Goal: Task Accomplishment & Management: Complete application form

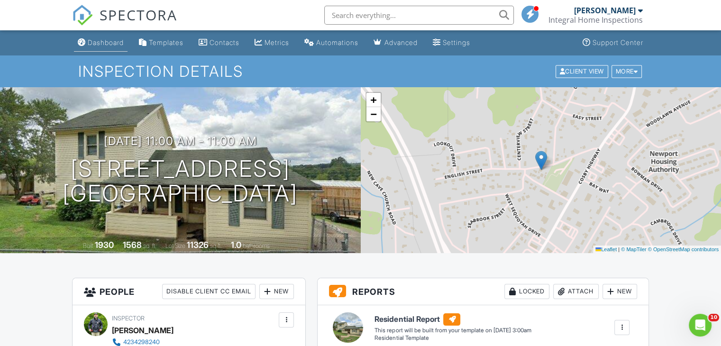
click at [105, 42] on div "Dashboard" at bounding box center [106, 42] width 36 height 8
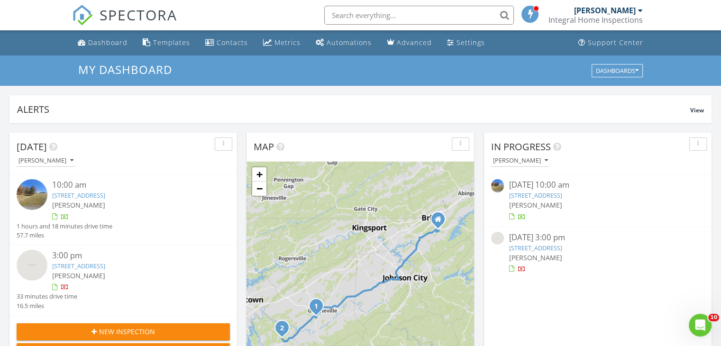
click at [105, 263] on link "2461 Summer Way, Parrottsville, TN 37843" at bounding box center [78, 266] width 53 height 9
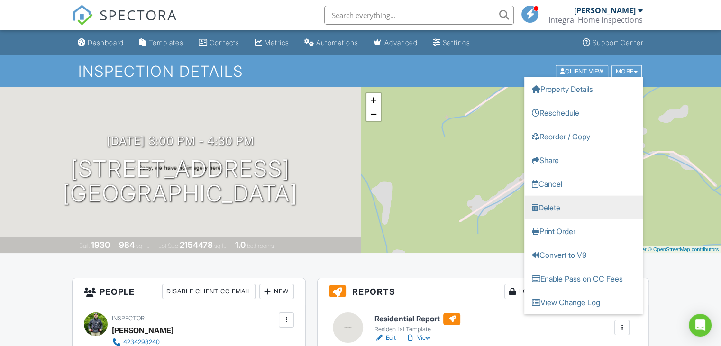
click at [555, 207] on link "Delete" at bounding box center [583, 207] width 118 height 24
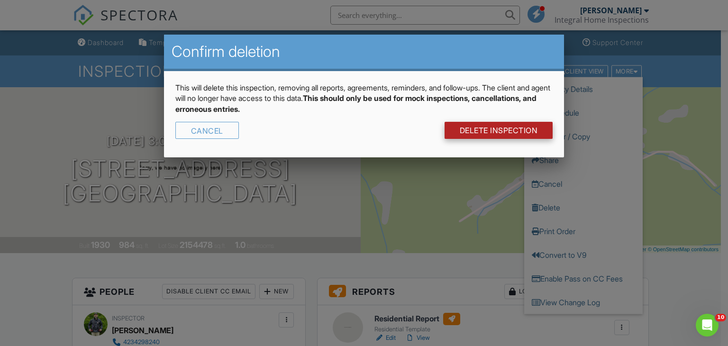
drag, startPoint x: 521, startPoint y: 130, endPoint x: 515, endPoint y: 130, distance: 6.2
click at [521, 129] on link "DELETE Inspection" at bounding box center [498, 130] width 108 height 17
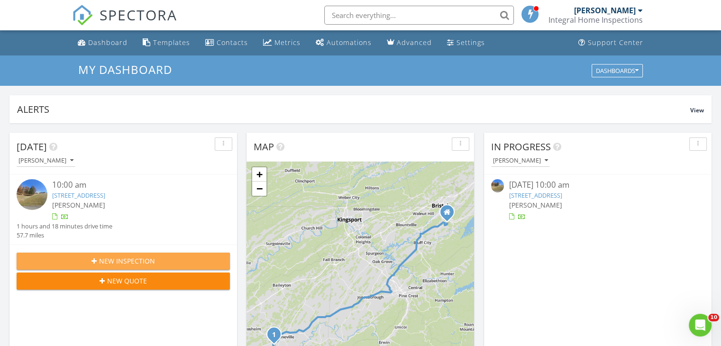
click at [130, 260] on span "New Inspection" at bounding box center [127, 261] width 56 height 10
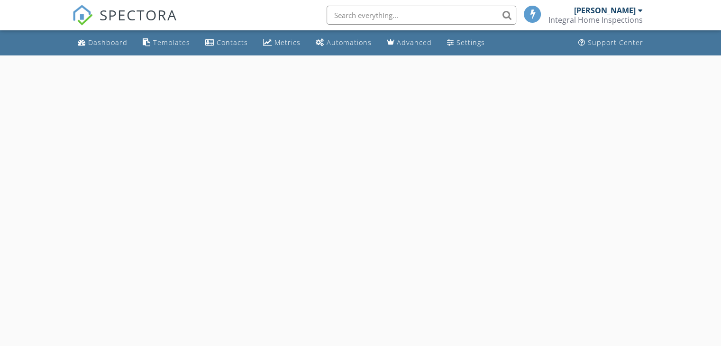
select select "7"
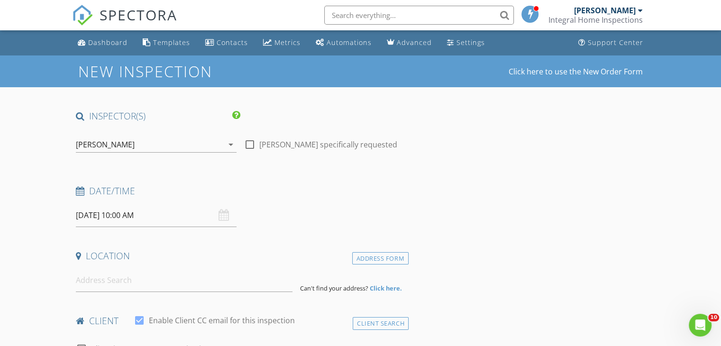
click at [112, 215] on input "08/28/2025 10:00 AM" at bounding box center [156, 215] width 161 height 23
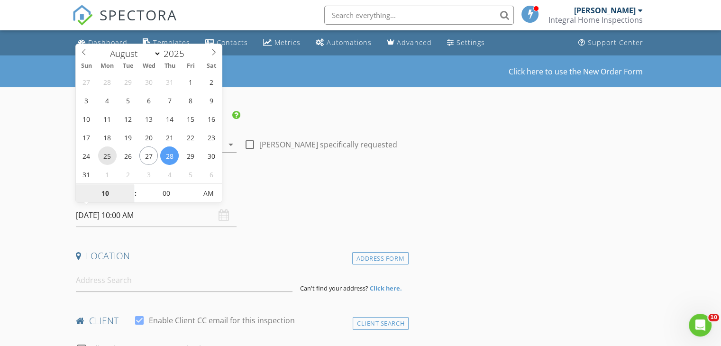
type input "08/25/2025 10:00 AM"
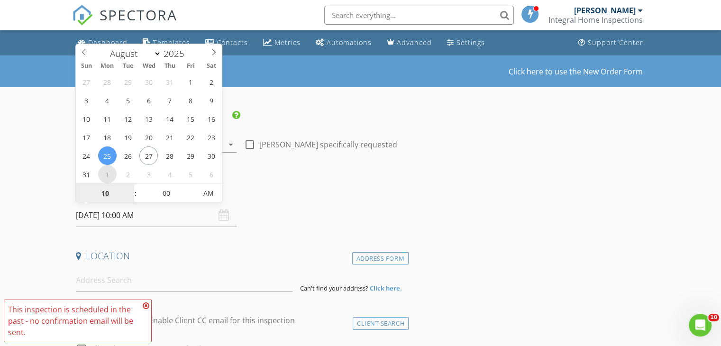
select select "8"
type input "09/01/2025 10:00 AM"
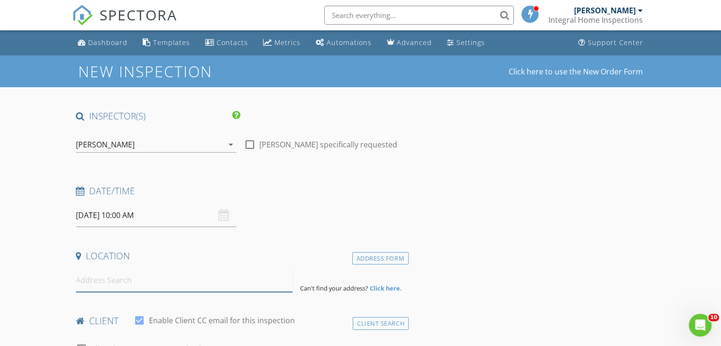
click at [143, 287] on input at bounding box center [184, 280] width 217 height 23
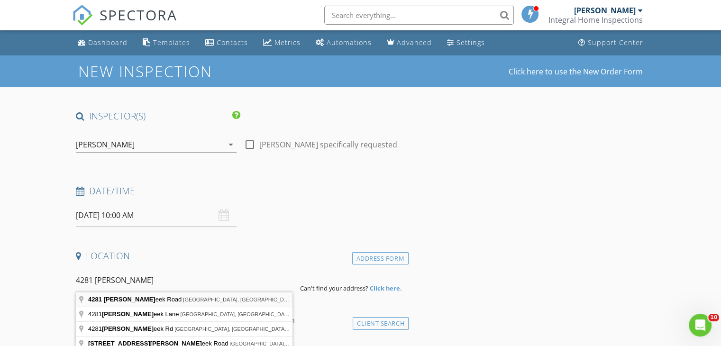
type input "4281 Reedy Creek Road, Bristol, VA, USA"
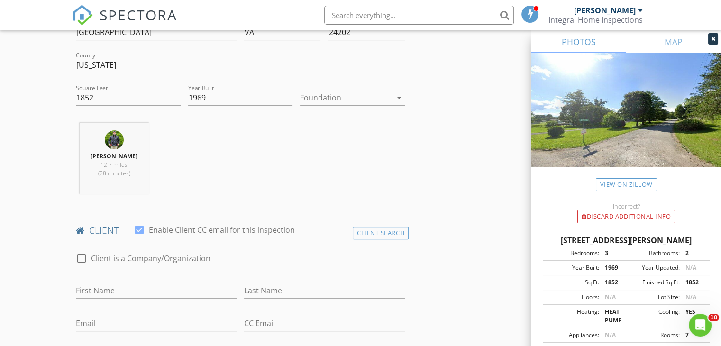
scroll to position [332, 0]
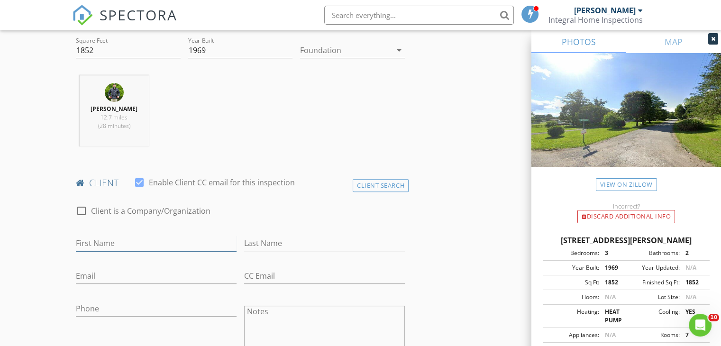
click at [142, 238] on input "First Name" at bounding box center [156, 243] width 161 height 16
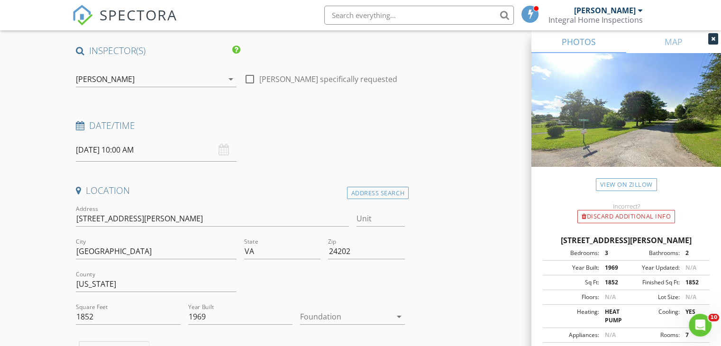
scroll to position [0, 0]
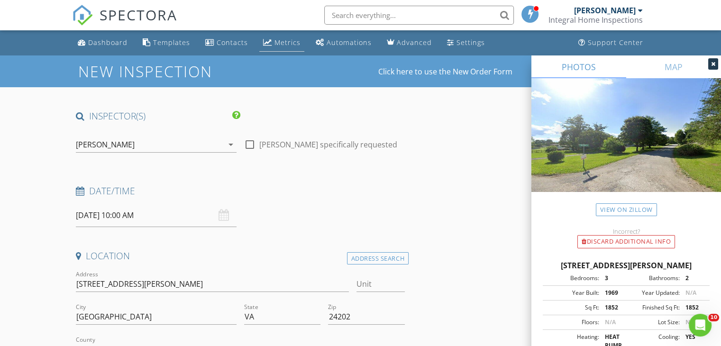
click at [275, 47] on link "Metrics" at bounding box center [281, 43] width 45 height 18
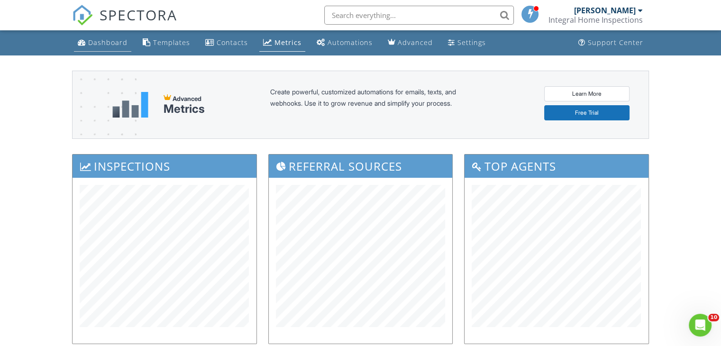
click at [99, 40] on div "Dashboard" at bounding box center [107, 42] width 39 height 9
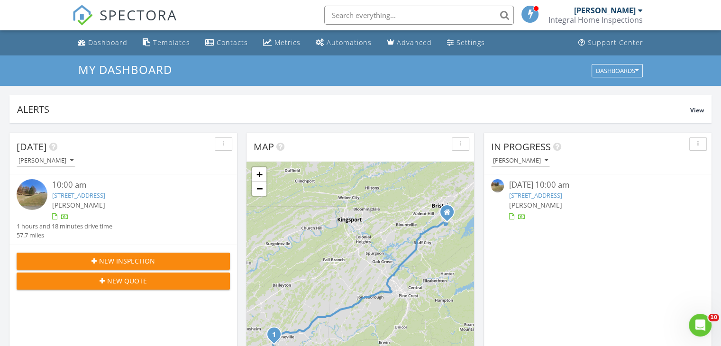
click at [154, 260] on div "New Inspection" at bounding box center [123, 261] width 198 height 10
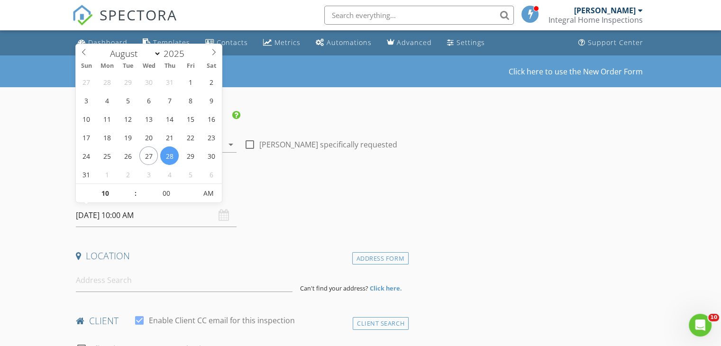
click at [118, 218] on input "08/28/2025 10:00 AM" at bounding box center [156, 215] width 161 height 23
select select "8"
type input "09/01/2025 10:00 AM"
click at [132, 283] on input at bounding box center [184, 280] width 217 height 23
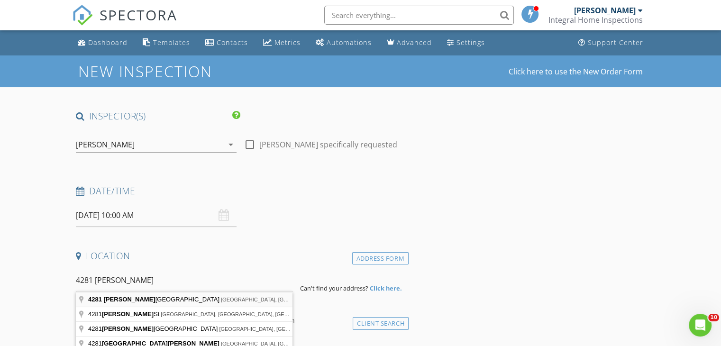
type input "4281 Reedy Creek Road, Bristol, VA, USA"
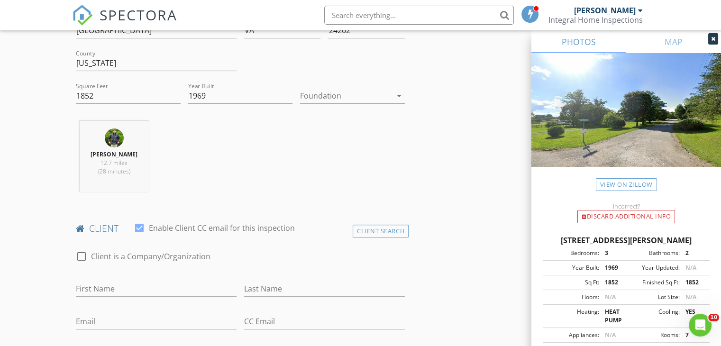
scroll to position [332, 0]
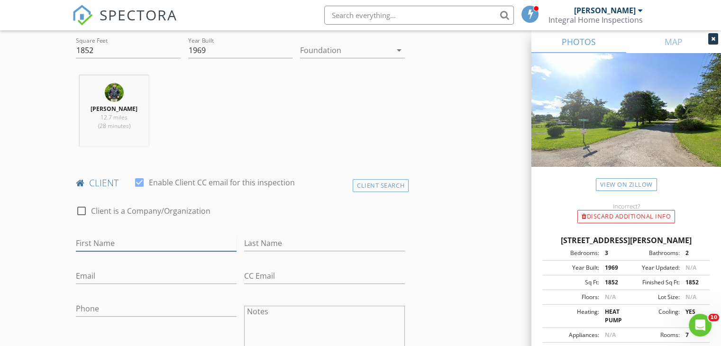
click at [159, 245] on input "First Name" at bounding box center [156, 243] width 161 height 16
type input "c"
type input "Carmen"
click at [273, 242] on input "Last Name" at bounding box center [324, 243] width 161 height 16
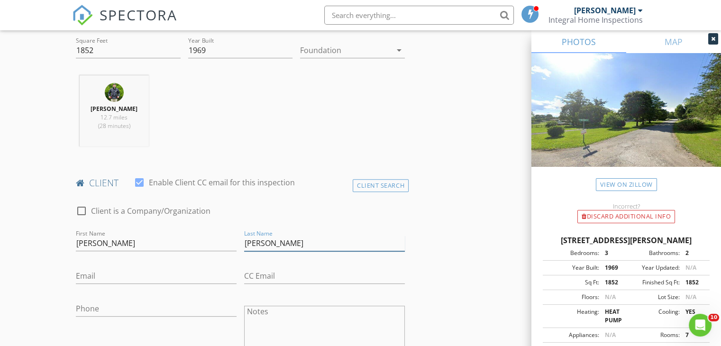
type input "Trent"
click at [189, 279] on input "Email" at bounding box center [156, 276] width 161 height 16
type input "carmenmeadows56@gmail.com"
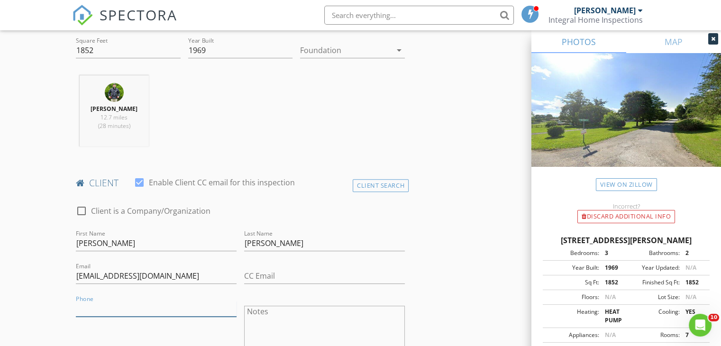
click at [126, 311] on input "Phone" at bounding box center [156, 309] width 161 height 16
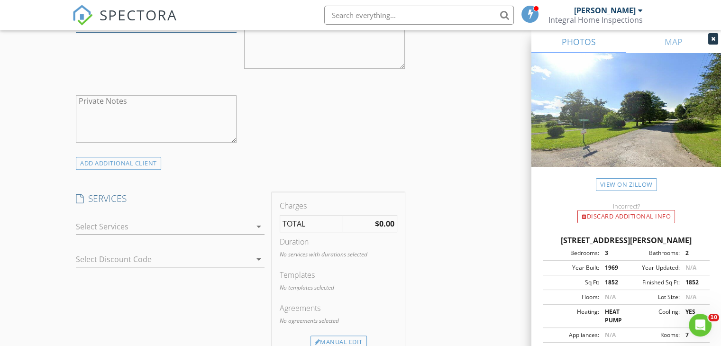
scroll to position [711, 0]
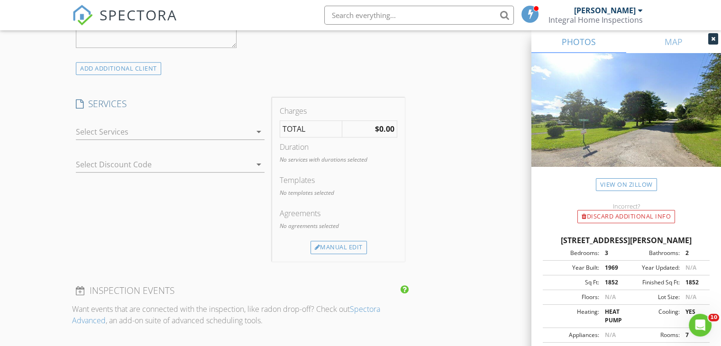
type input "423-341-1604"
click at [261, 132] on icon "arrow_drop_down" at bounding box center [258, 131] width 11 height 11
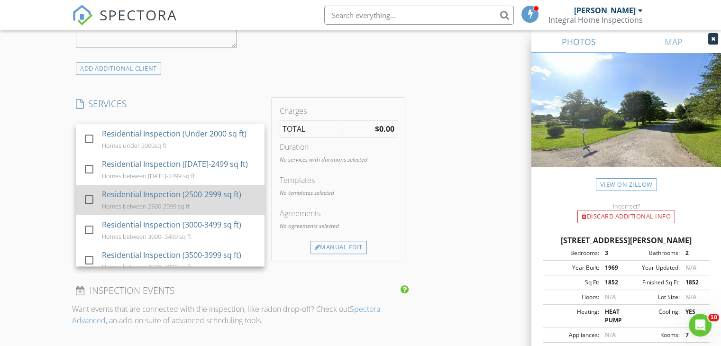
scroll to position [47, 0]
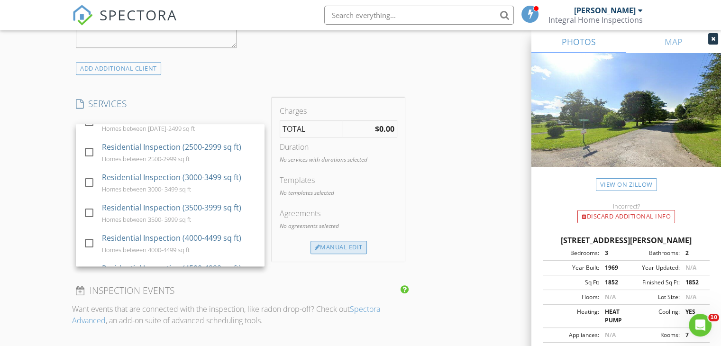
click at [323, 243] on div "Manual Edit" at bounding box center [338, 247] width 56 height 13
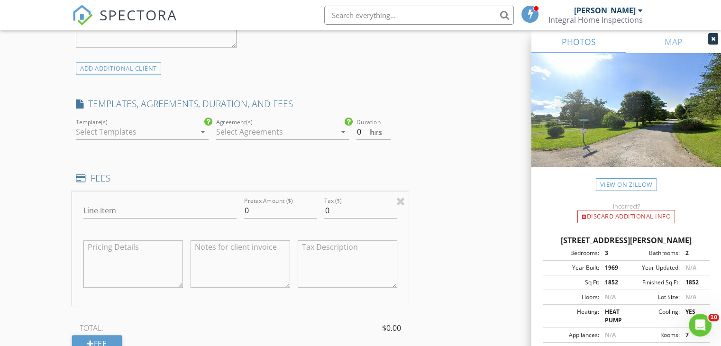
click at [202, 130] on icon "arrow_drop_down" at bounding box center [202, 131] width 11 height 11
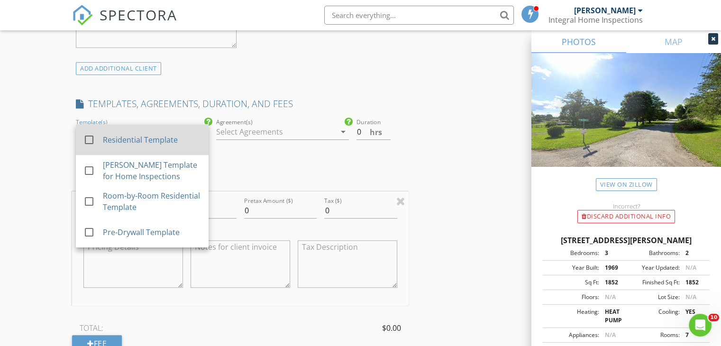
click at [182, 137] on div "Residential Template" at bounding box center [152, 139] width 98 height 11
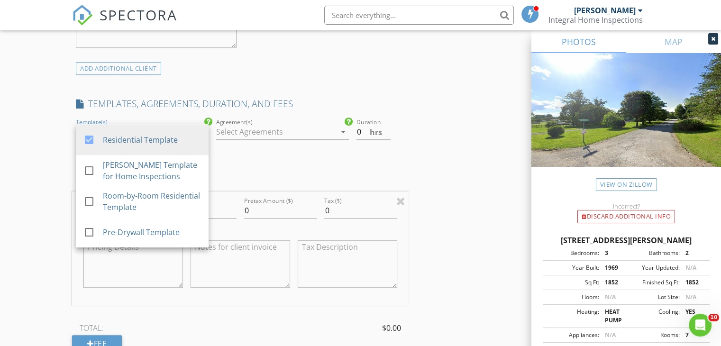
click at [335, 128] on div "arrow_drop_down" at bounding box center [341, 131] width 13 height 11
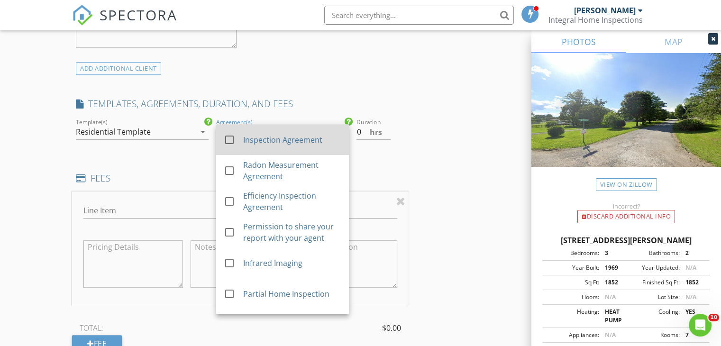
click at [288, 143] on div "Inspection Agreement" at bounding box center [292, 139] width 98 height 11
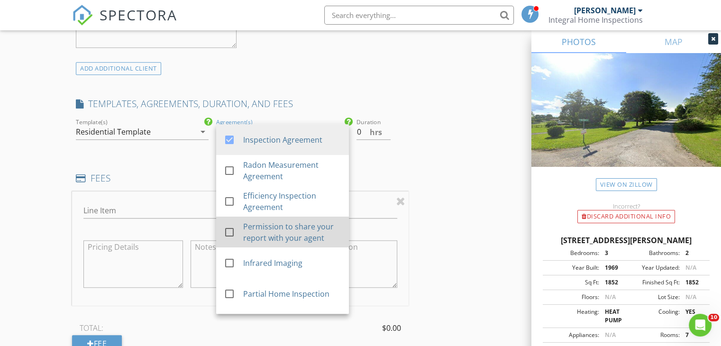
click at [243, 236] on div "Permission to share your report with your agent" at bounding box center [292, 232] width 98 height 23
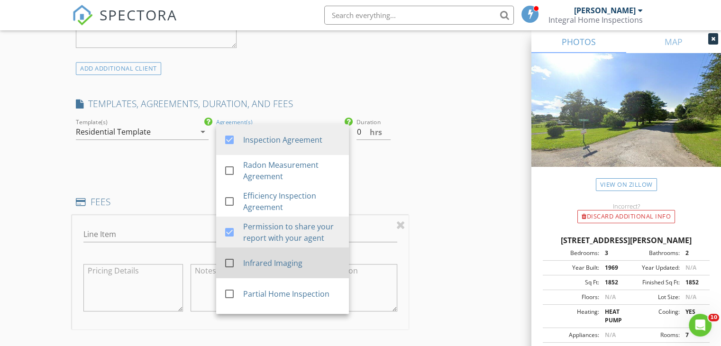
click at [239, 262] on div "check_box_outline_blank" at bounding box center [233, 262] width 19 height 11
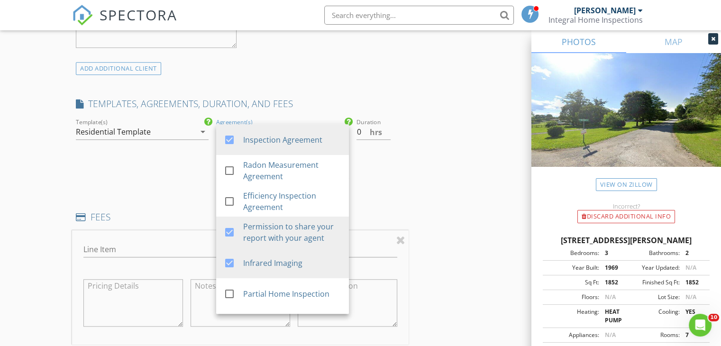
drag, startPoint x: 178, startPoint y: 173, endPoint x: 174, endPoint y: 179, distance: 6.6
click at [178, 174] on div "check_box Residential Template check_box_outline_blank Ben Gromicko's Template …" at bounding box center [142, 153] width 140 height 72
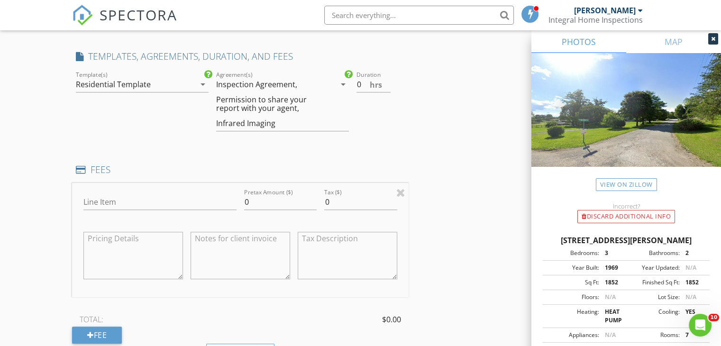
scroll to position [805, 0]
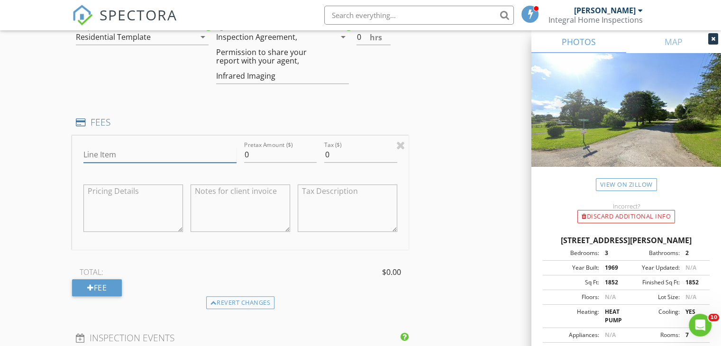
click at [140, 148] on input "Line Item" at bounding box center [159, 155] width 153 height 16
click at [268, 154] on input "0" at bounding box center [280, 155] width 72 height 16
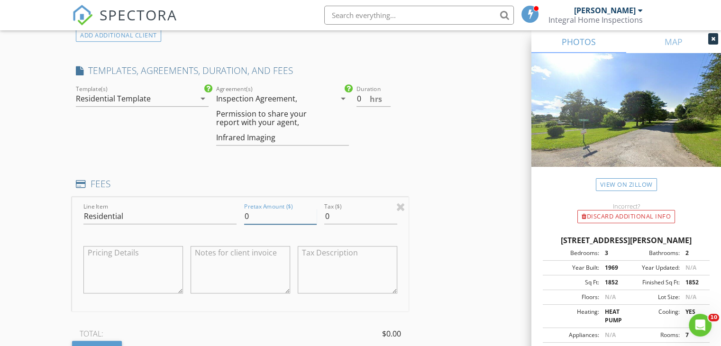
scroll to position [758, 0]
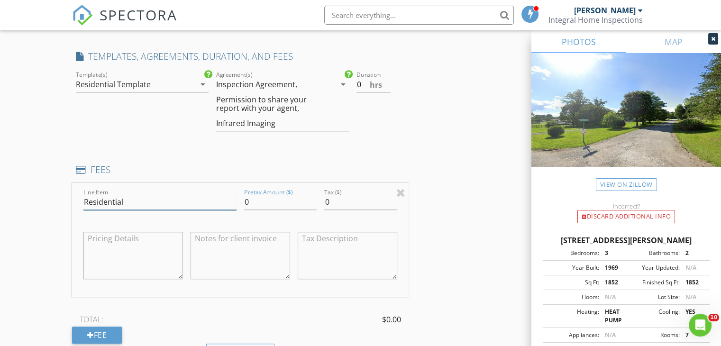
click at [164, 195] on input "Residential" at bounding box center [159, 202] width 153 height 16
type input "Residential Inspection"
click at [276, 204] on input "0" at bounding box center [280, 202] width 72 height 16
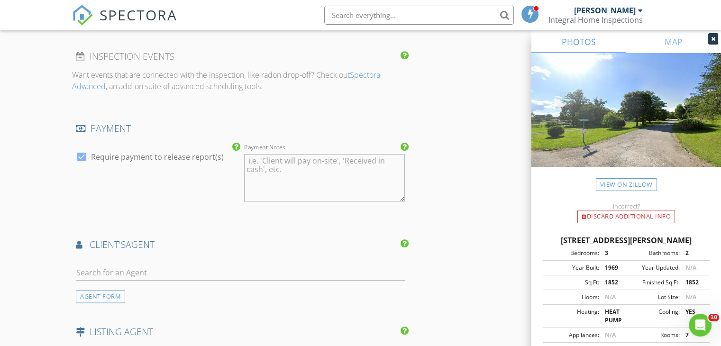
scroll to position [1184, 0]
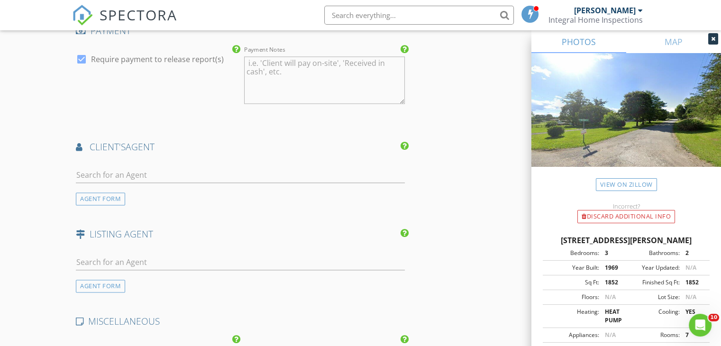
type input "550"
click at [145, 172] on input "text" at bounding box center [240, 175] width 329 height 16
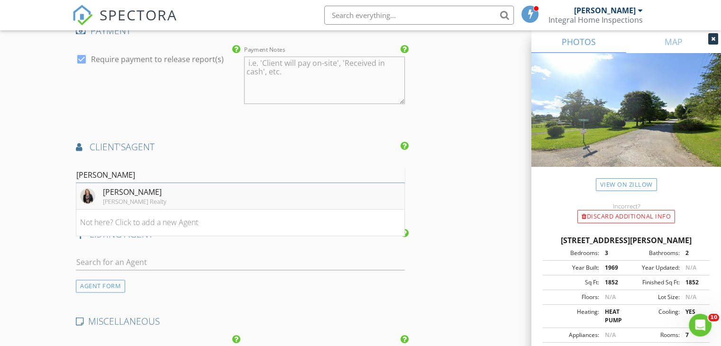
type input "Stacy"
click at [135, 192] on div "Stacy Baker" at bounding box center [134, 191] width 63 height 11
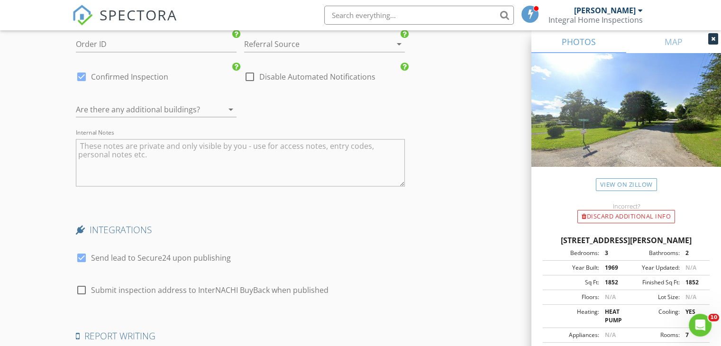
scroll to position [1753, 0]
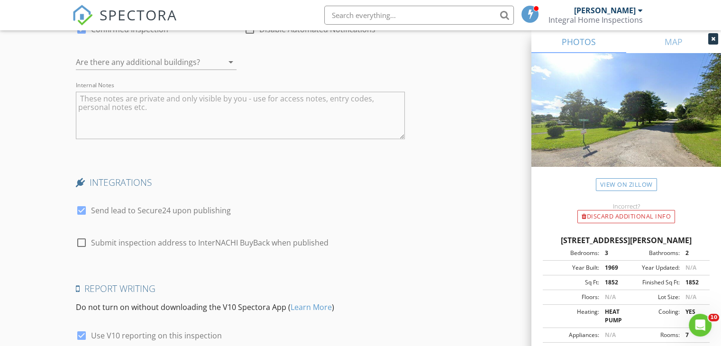
click at [81, 239] on div at bounding box center [81, 242] width 16 height 16
checkbox input "true"
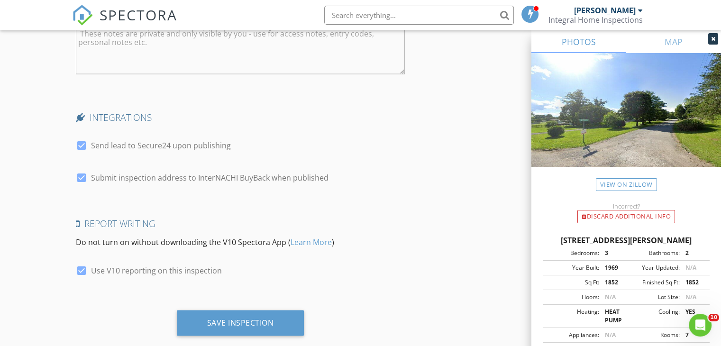
scroll to position [1834, 0]
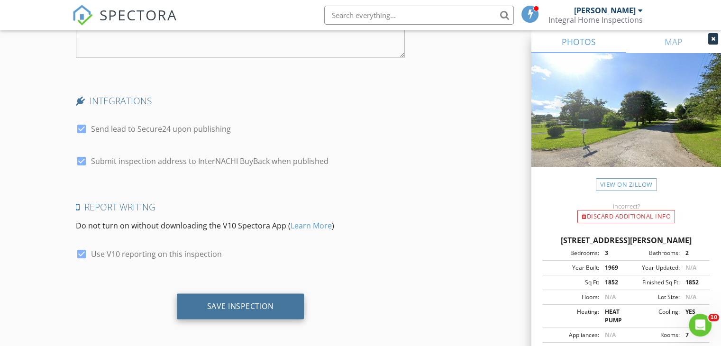
click at [256, 301] on div "Save Inspection" at bounding box center [240, 305] width 67 height 9
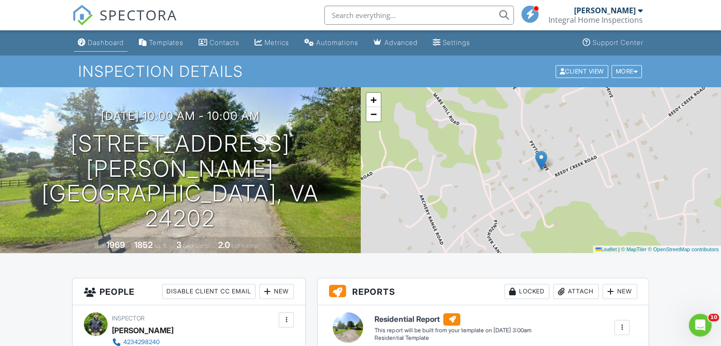
click at [99, 41] on div "Dashboard" at bounding box center [106, 42] width 36 height 8
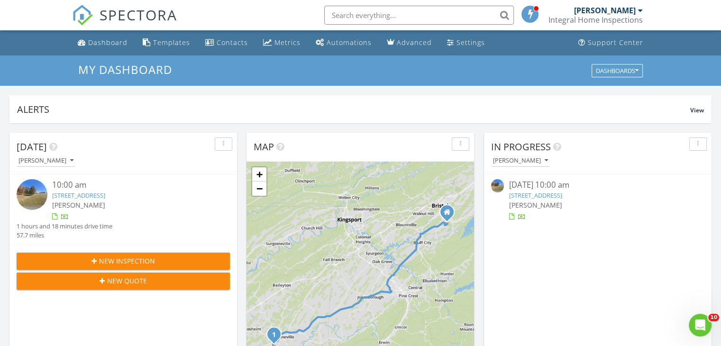
click at [150, 256] on span "New Inspection" at bounding box center [127, 261] width 56 height 10
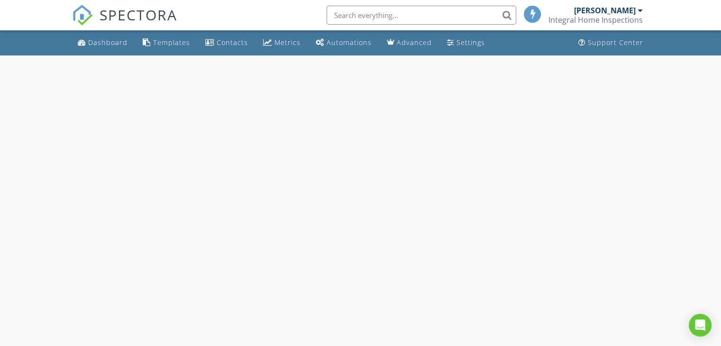
select select "7"
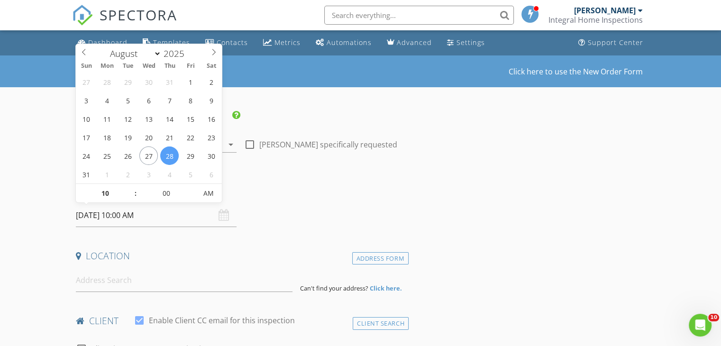
click at [100, 217] on input "08/28/2025 10:00 AM" at bounding box center [156, 215] width 161 height 23
type input "08/30/2025 10:00 AM"
click at [111, 280] on input at bounding box center [184, 280] width 217 height 23
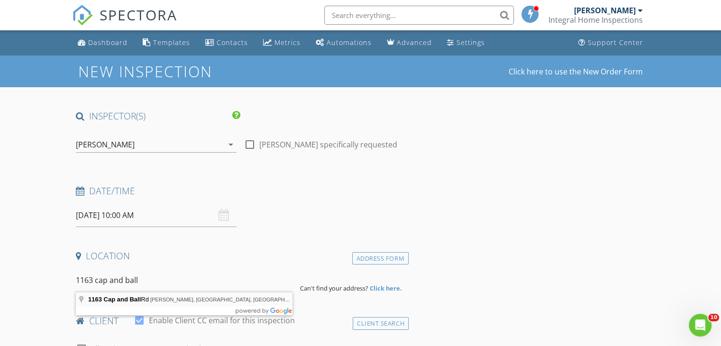
type input "1163 Cap and Ball Rd, Hurley, VA, USA"
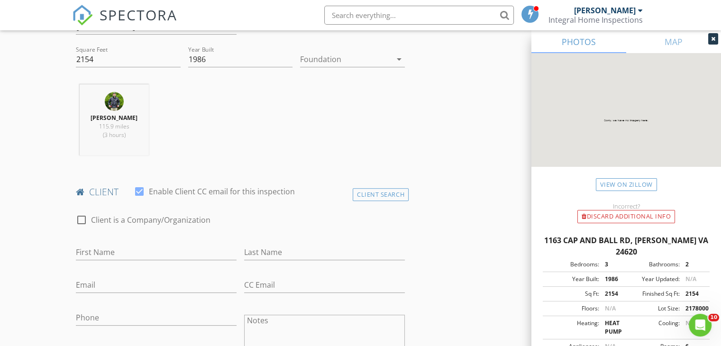
scroll to position [332, 0]
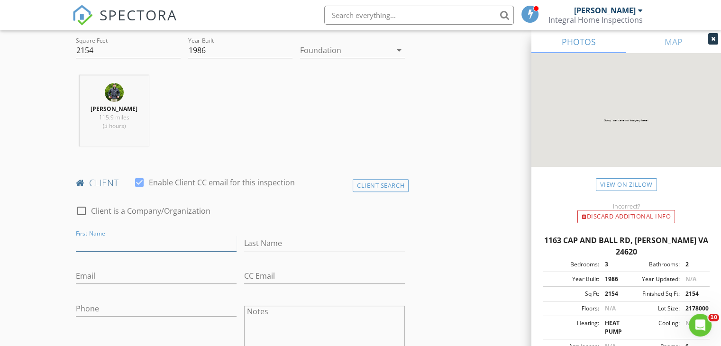
click at [146, 242] on input "First Name" at bounding box center [156, 243] width 161 height 16
type input "Kenneth"
click at [262, 243] on input "Last Name" at bounding box center [324, 243] width 161 height 16
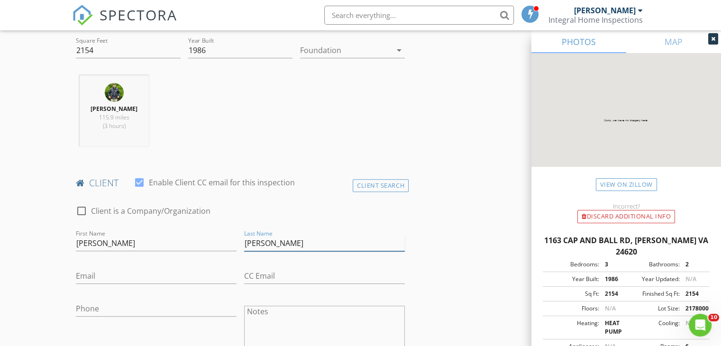
type input "Anderson"
click at [188, 274] on input "Email" at bounding box center [156, 276] width 161 height 16
type input "kennethanderson67@icloud.com"
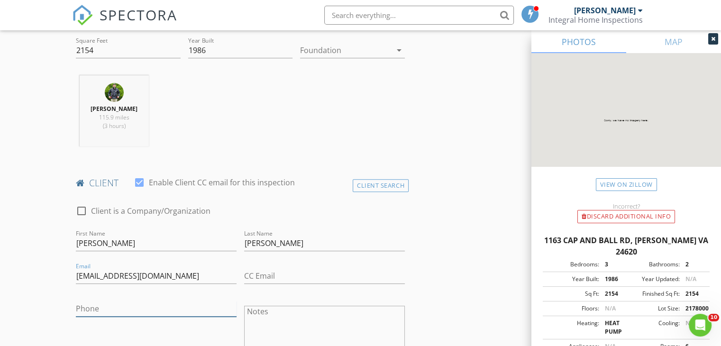
click at [156, 310] on input "Phone" at bounding box center [156, 309] width 161 height 16
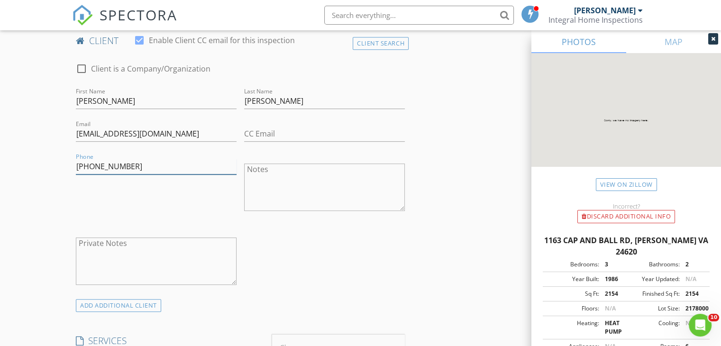
scroll to position [569, 0]
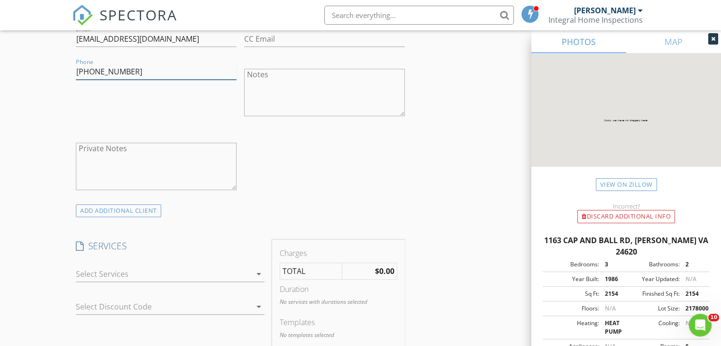
type input "276-312-5218"
click at [259, 273] on icon "arrow_drop_down" at bounding box center [258, 273] width 11 height 11
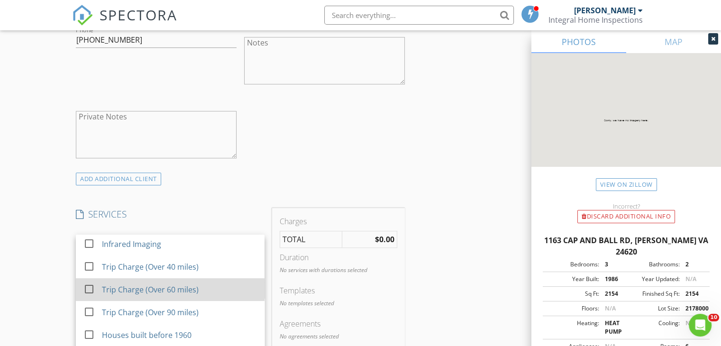
scroll to position [663, 0]
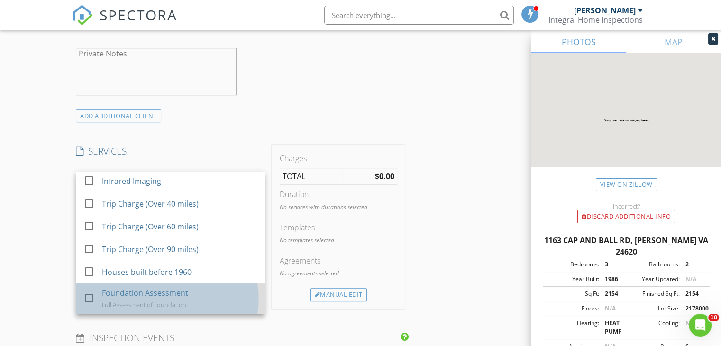
click at [180, 292] on div "Foundation Assessment" at bounding box center [145, 292] width 86 height 11
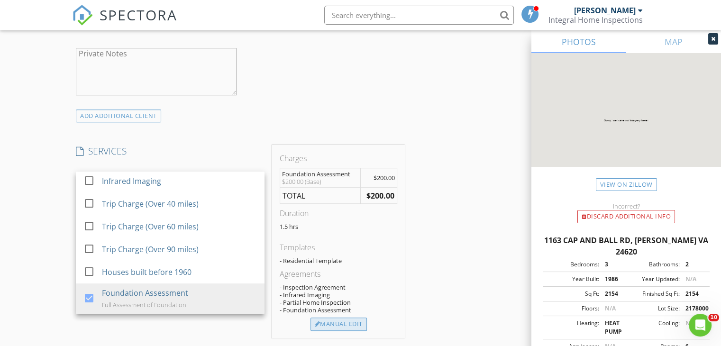
click at [330, 325] on div "Manual Edit" at bounding box center [338, 323] width 56 height 13
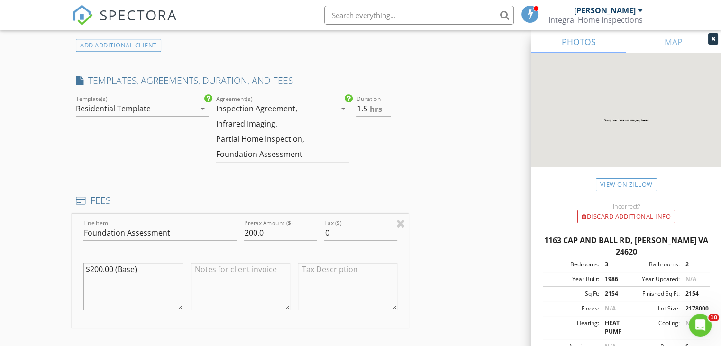
scroll to position [805, 0]
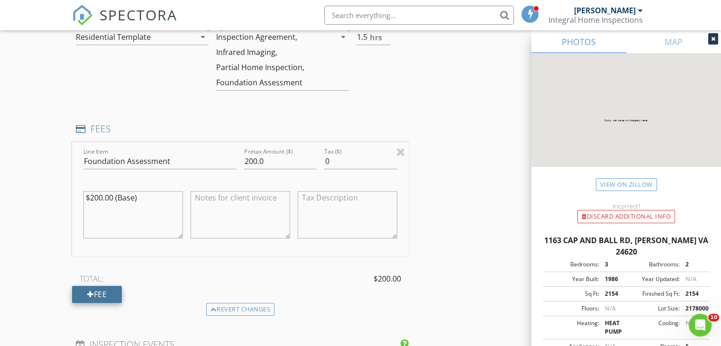
click at [102, 298] on div "Fee" at bounding box center [97, 294] width 50 height 17
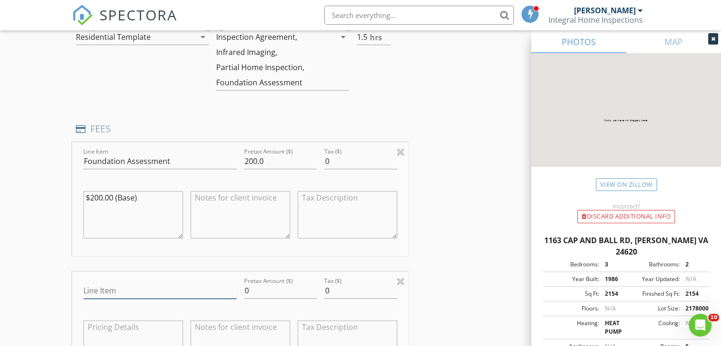
click at [111, 285] on input "Line Item" at bounding box center [159, 291] width 153 height 16
type input "Transit Fee"
click at [258, 290] on input "0" at bounding box center [280, 291] width 72 height 16
type input "250"
click at [469, 281] on div "INSPECTOR(S) check_box Joshua Price PRIMARY Joshua Price arrow_drop_down check_…" at bounding box center [360, 290] width 577 height 1970
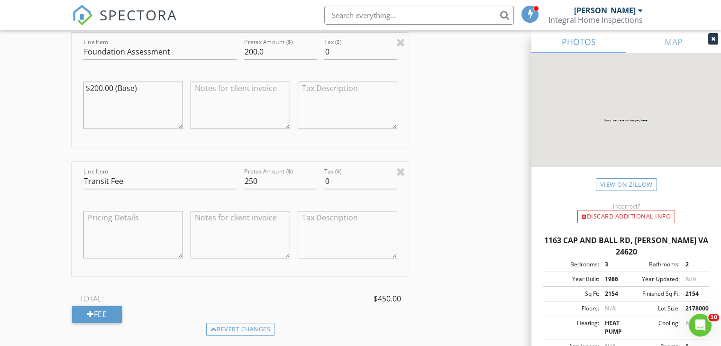
scroll to position [948, 0]
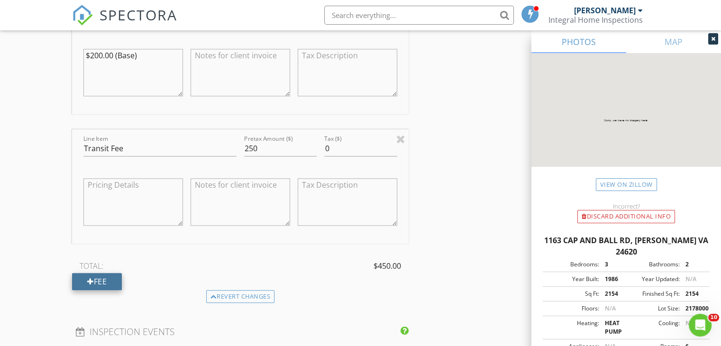
click at [98, 285] on div "Fee" at bounding box center [97, 281] width 50 height 17
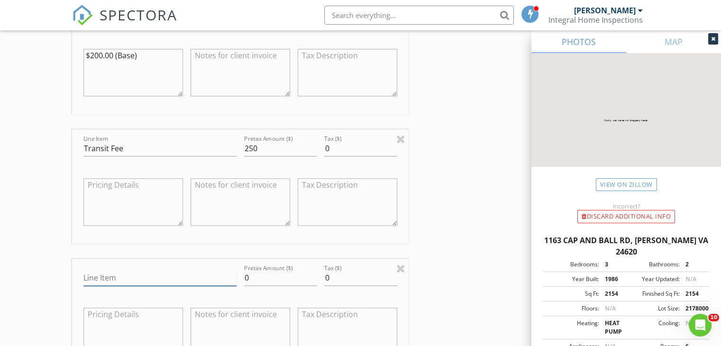
click at [119, 274] on input "Line Item" at bounding box center [159, 278] width 153 height 16
type input "Saturday Fee"
drag, startPoint x: 267, startPoint y: 275, endPoint x: 241, endPoint y: 279, distance: 26.3
click at [241, 279] on div "Pretax Amount ($) 0" at bounding box center [280, 278] width 80 height 33
type input "50"
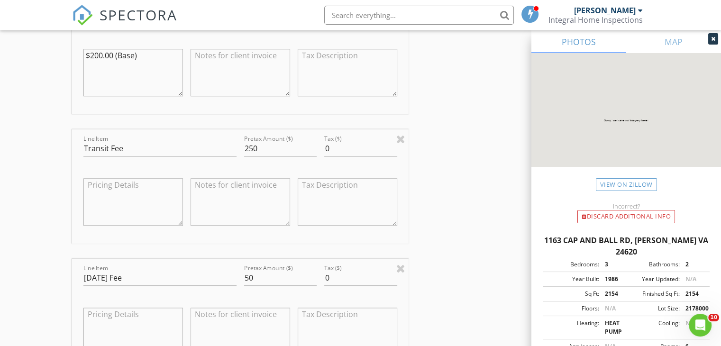
click at [420, 247] on div "INSPECTOR(S) check_box Joshua Price PRIMARY Joshua Price arrow_drop_down check_…" at bounding box center [360, 212] width 577 height 2100
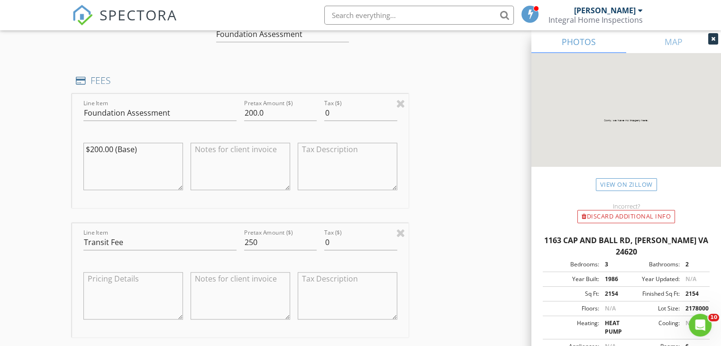
scroll to position [853, 0]
drag, startPoint x: 271, startPoint y: 240, endPoint x: 243, endPoint y: 245, distance: 28.4
click at [243, 245] on div "Pretax Amount ($) 250" at bounding box center [280, 244] width 80 height 33
type input "300"
click at [449, 248] on div "INSPECTOR(S) check_box Joshua Price PRIMARY Joshua Price arrow_drop_down check_…" at bounding box center [360, 307] width 577 height 2100
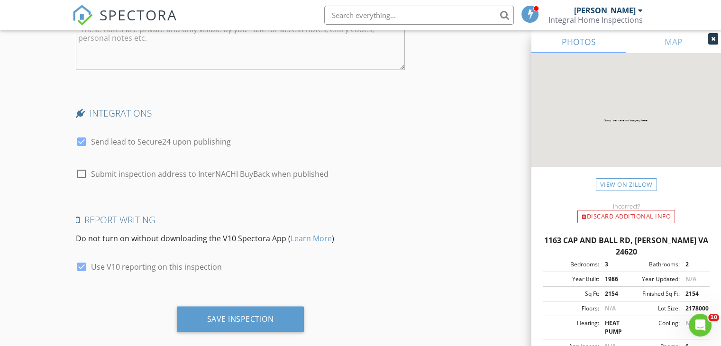
scroll to position [1884, 0]
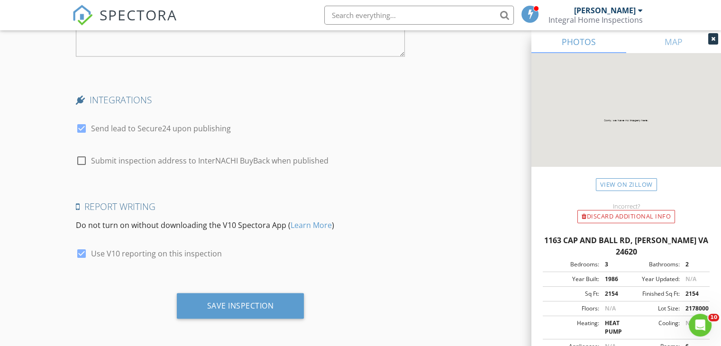
click at [80, 122] on div at bounding box center [81, 128] width 16 height 16
checkbox input "false"
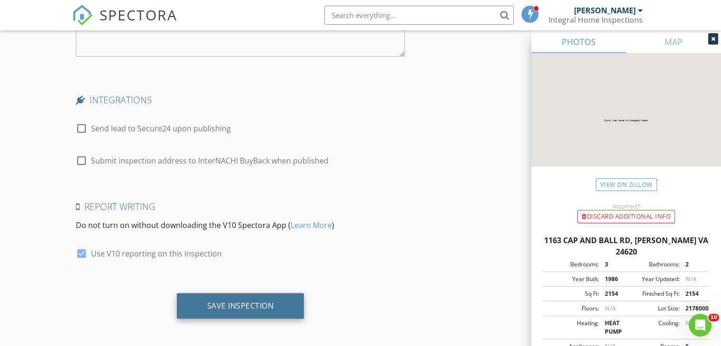
click at [288, 306] on div "Save Inspection" at bounding box center [240, 306] width 127 height 26
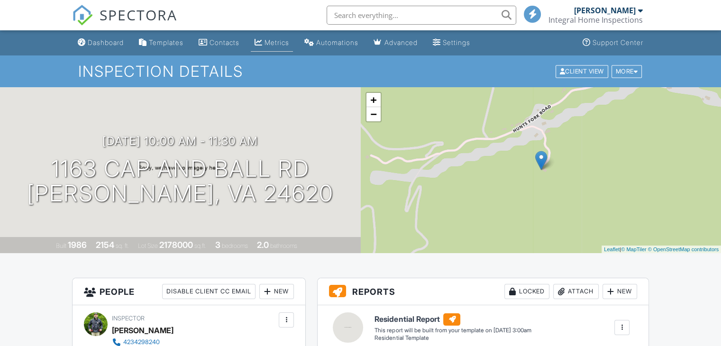
click at [286, 44] on div "Metrics" at bounding box center [276, 42] width 25 height 8
